Goal: Go to known website: Go to known website

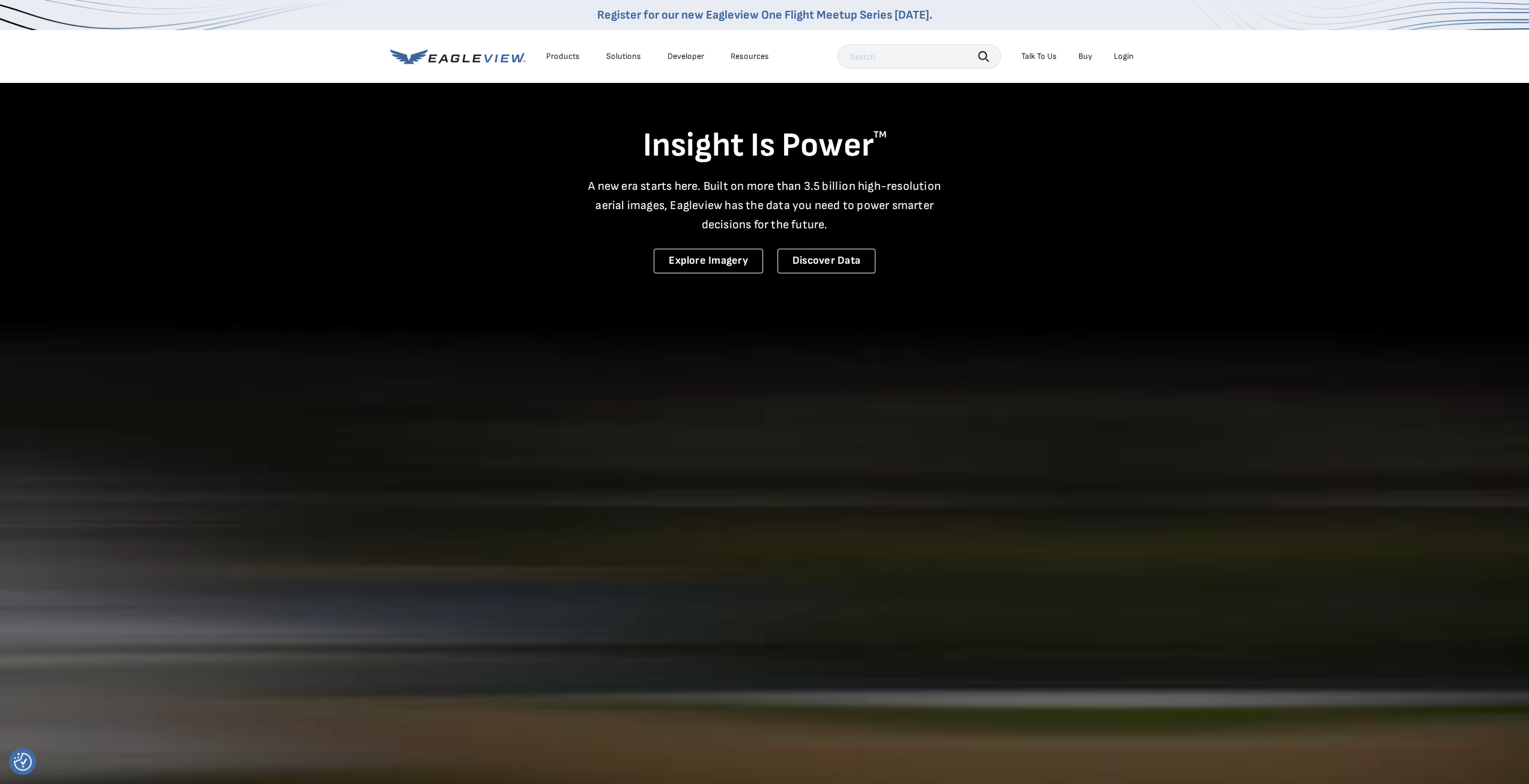
click at [1143, 55] on nav "Register for our new Eagleview One Flight Meetup Series today. Products Solutio…" at bounding box center [764, 41] width 1529 height 83
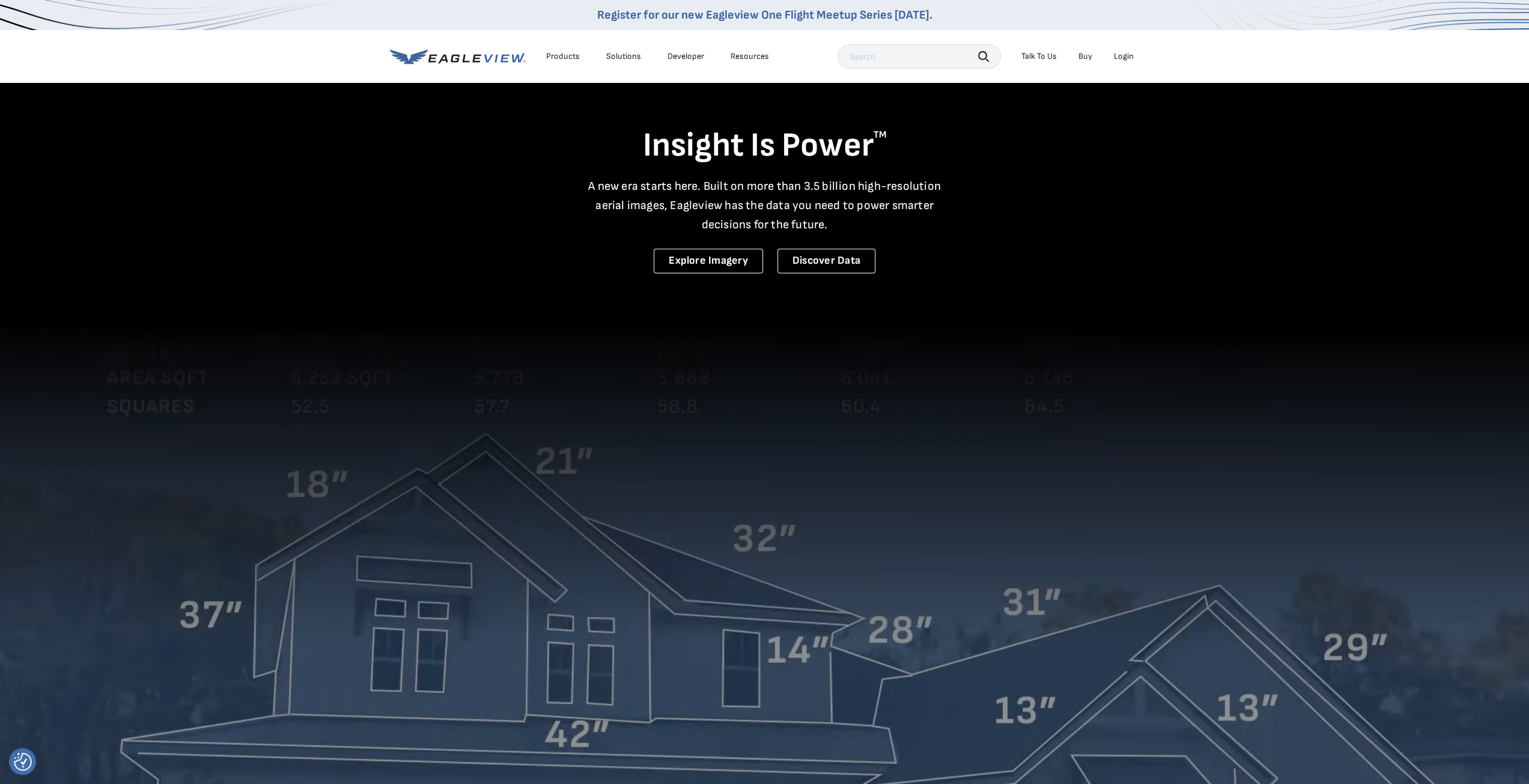
click at [1125, 58] on div "Login" at bounding box center [1123, 56] width 20 height 11
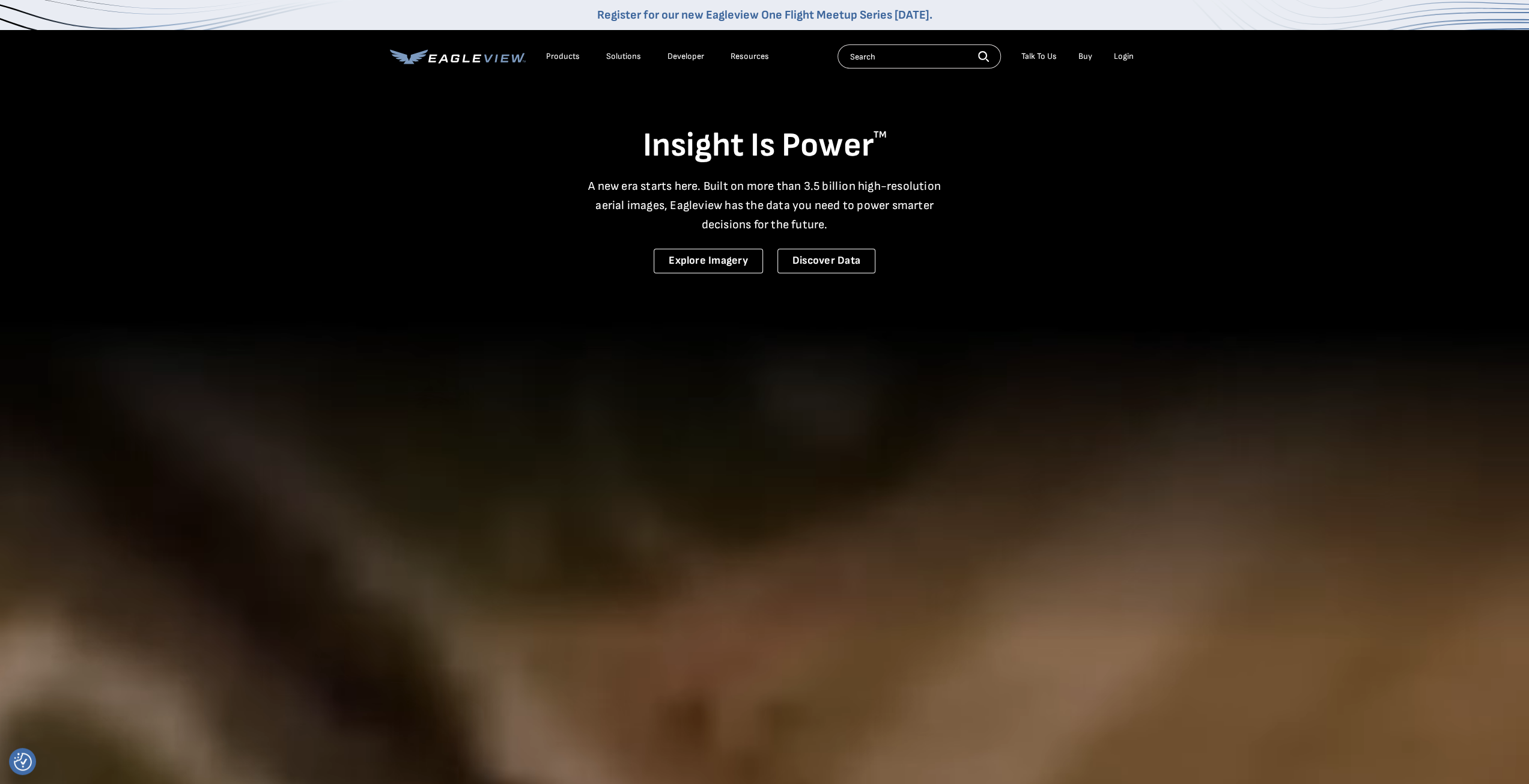
click at [1127, 58] on div "Login" at bounding box center [1123, 56] width 20 height 11
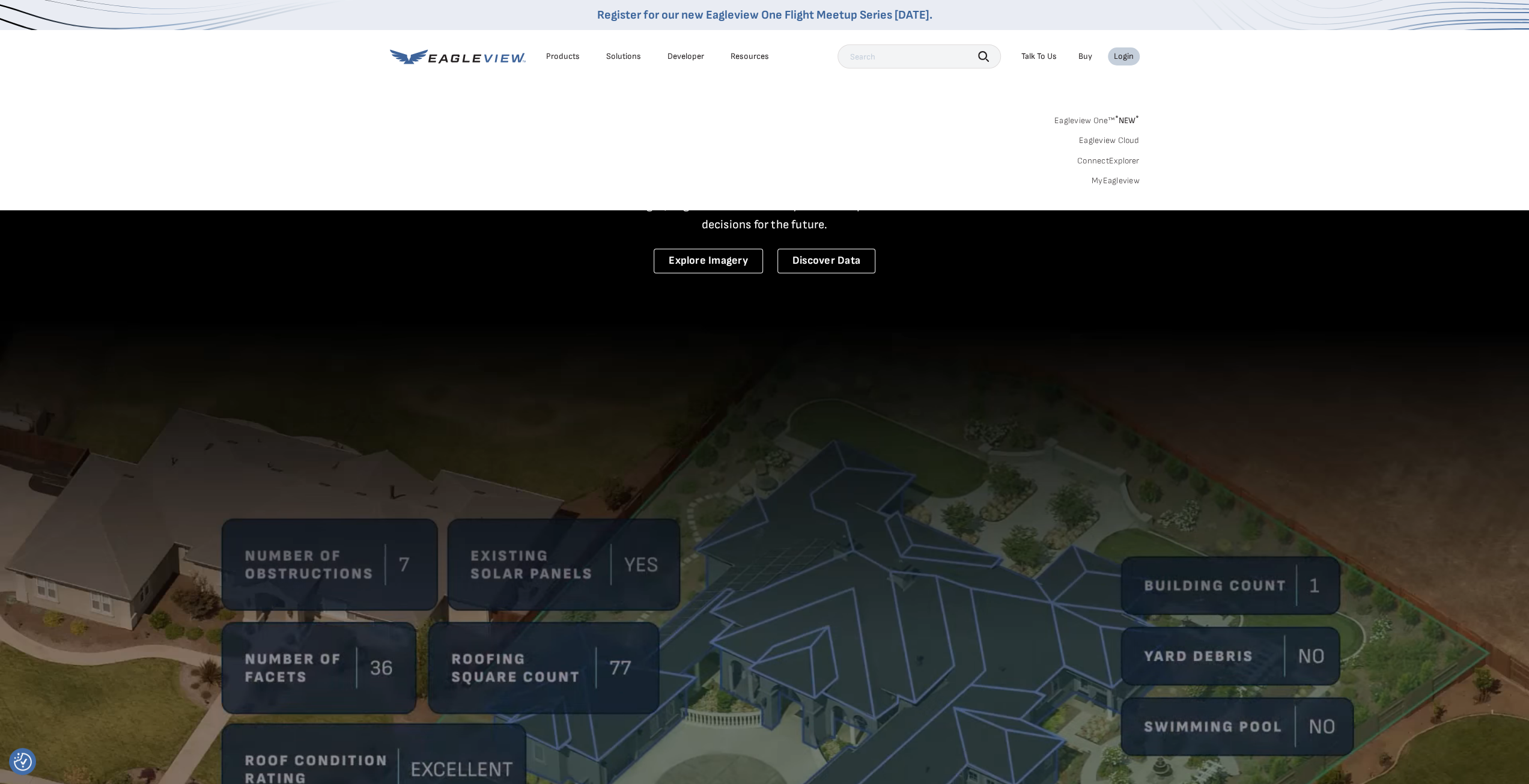
click at [1123, 182] on link "MyEagleview" at bounding box center [1116, 181] width 48 height 11
